Goal: Information Seeking & Learning: Learn about a topic

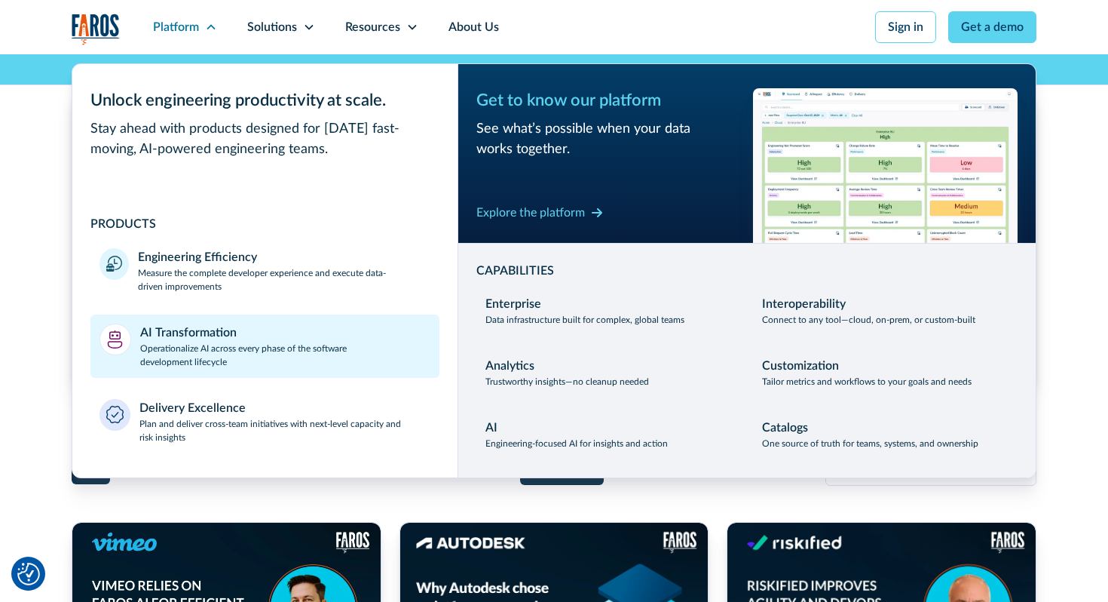
click at [245, 347] on p "Operationalize AI across every phase of the software development lifecycle" at bounding box center [285, 354] width 291 height 27
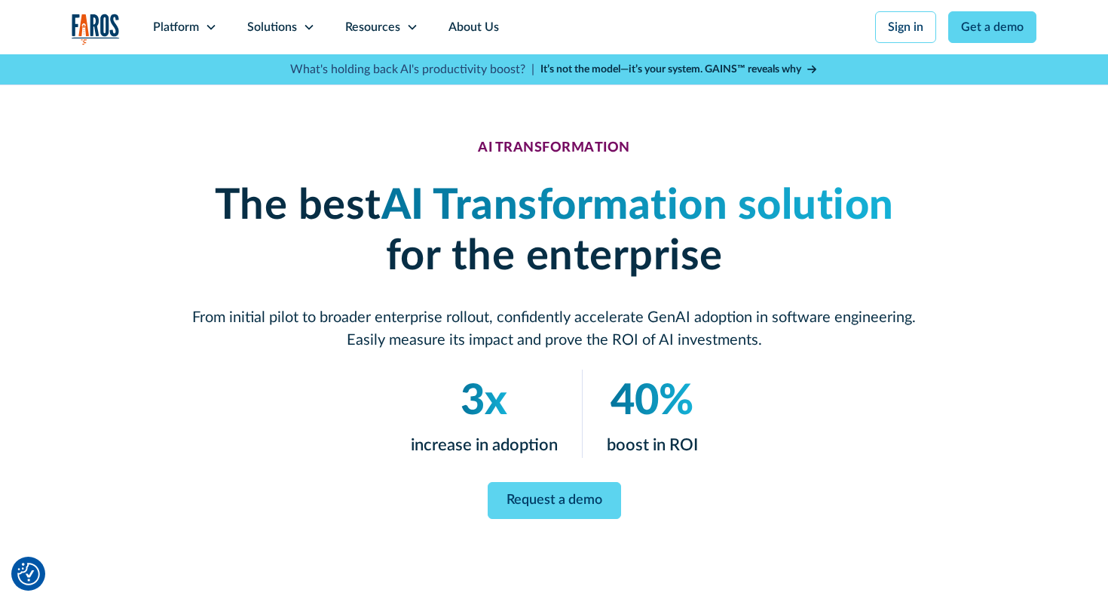
drag, startPoint x: 191, startPoint y: 204, endPoint x: 235, endPoint y: 209, distance: 44.0
click at [234, 207] on h1 "The best AI Transformation solution for the enterprise" at bounding box center [554, 231] width 724 height 101
click at [251, 297] on div "The best AI Transformation solution for the enterprise From initial pilot to br…" at bounding box center [554, 266] width 724 height 170
click at [200, 307] on p "From initial pilot to broader enterprise rollout, confidently accelerate GenAI …" at bounding box center [554, 328] width 724 height 45
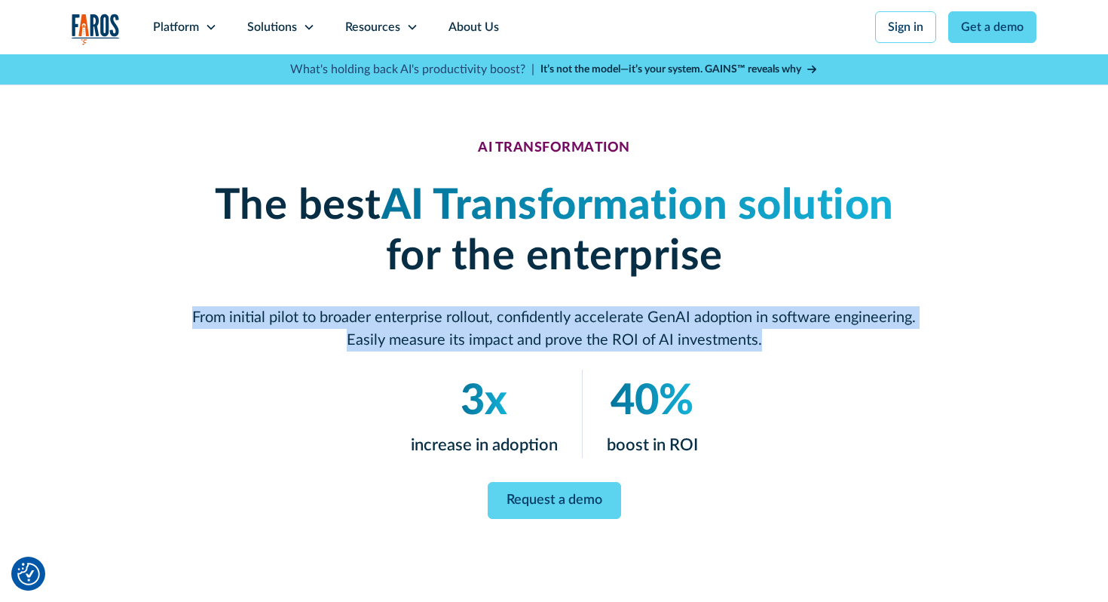
drag, startPoint x: 180, startPoint y: 312, endPoint x: 863, endPoint y: 330, distance: 683.2
click at [863, 330] on div "AI TRANSFORMATION The best AI Transformation solution for the enterprise From i…" at bounding box center [554, 329] width 965 height 380
copy p "From initial pilot to broader enterprise rollout, confidently accelerate GenAI …"
